Goal: Information Seeking & Learning: Learn about a topic

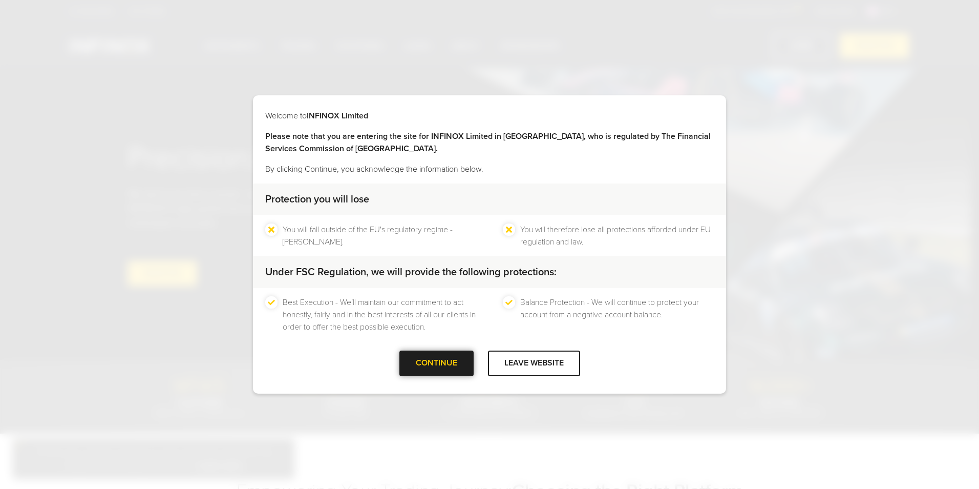
click at [436, 363] on div at bounding box center [436, 363] width 0 height 0
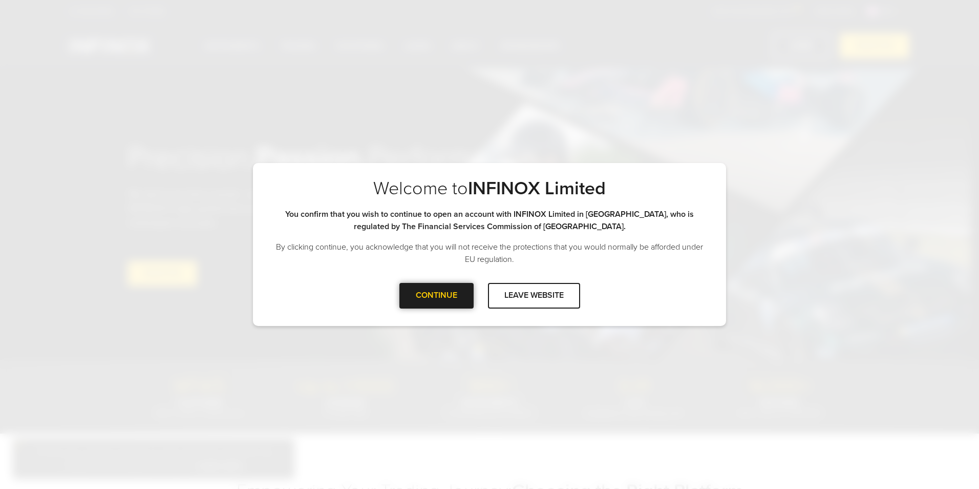
click at [436, 296] on div at bounding box center [436, 296] width 0 height 0
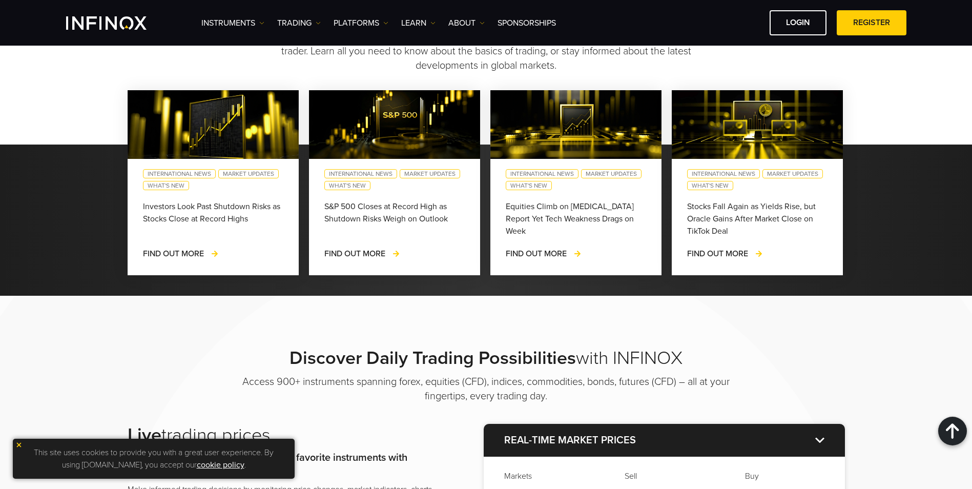
scroll to position [1024, 0]
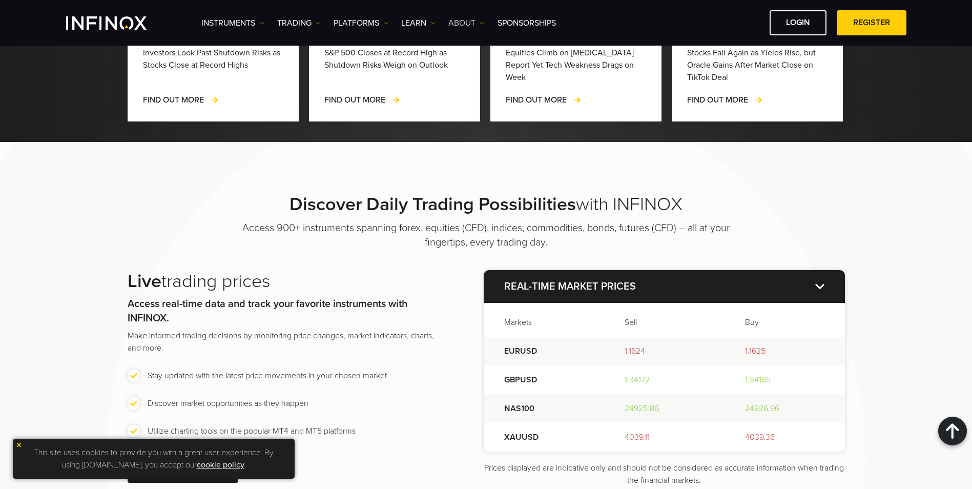
click at [475, 21] on link "ABOUT" at bounding box center [466, 23] width 36 height 12
click at [480, 48] on link "About INFINOX" at bounding box center [485, 56] width 75 height 22
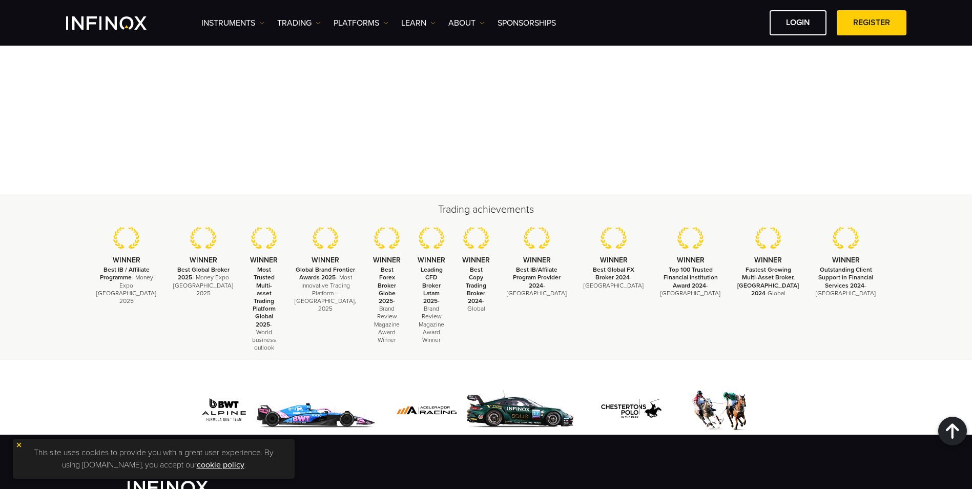
scroll to position [3688, 0]
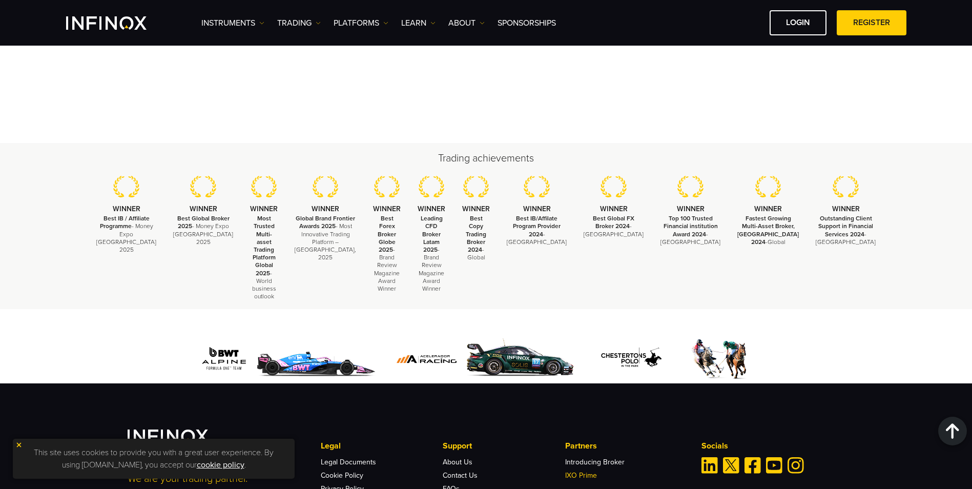
click at [571, 471] on link "IXO Prime" at bounding box center [581, 475] width 32 height 9
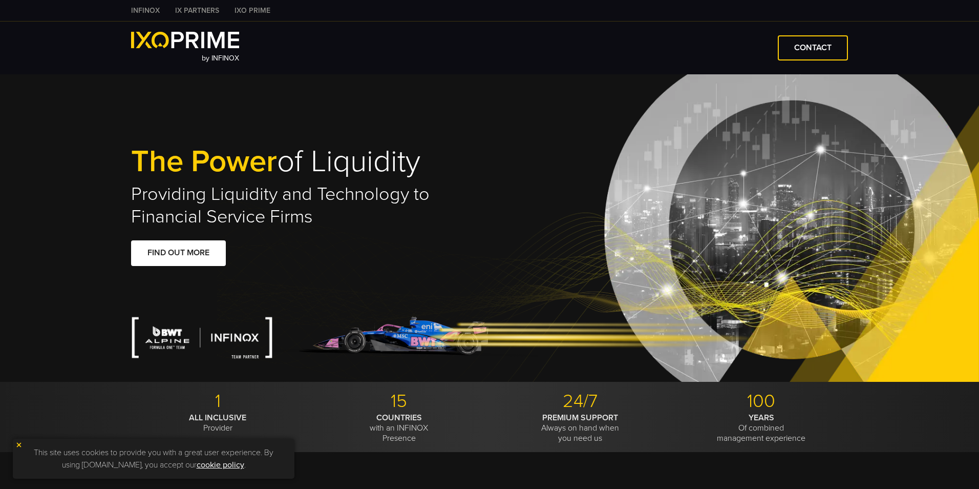
type input "****"
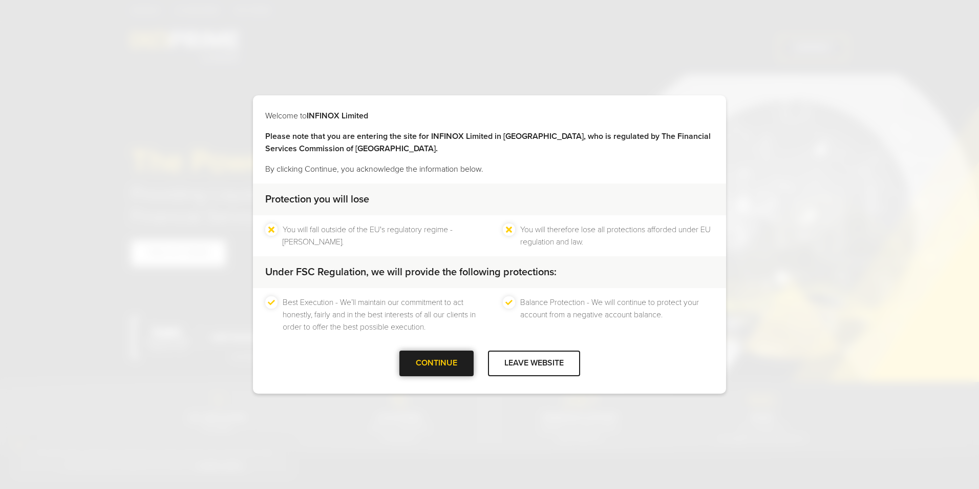
click at [436, 363] on div at bounding box center [436, 363] width 0 height 0
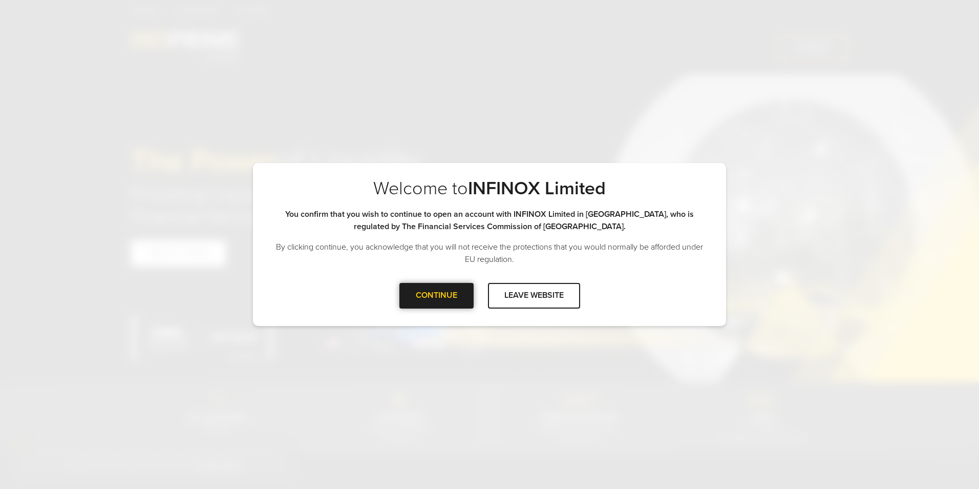
click at [421, 298] on div "CONTINUE" at bounding box center [437, 295] width 74 height 25
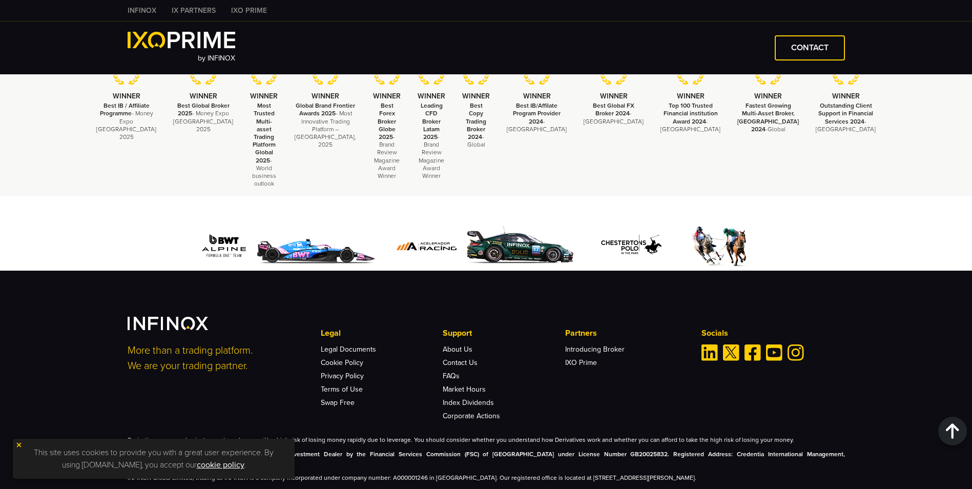
scroll to position [2404, 0]
